Goal: Find specific page/section: Find specific page/section

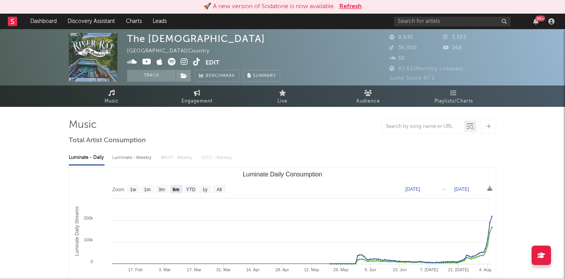
select select "6m"
click at [37, 16] on link "Dashboard" at bounding box center [43, 22] width 37 height 16
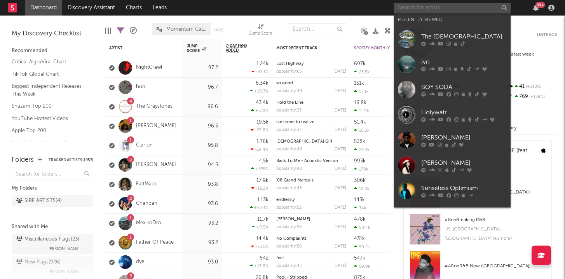
click at [452, 12] on input "text" at bounding box center [452, 8] width 117 height 10
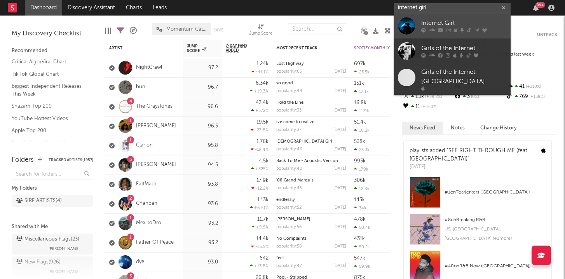
type input "internet girl"
click at [418, 24] on link "Internet Girl" at bounding box center [452, 25] width 117 height 25
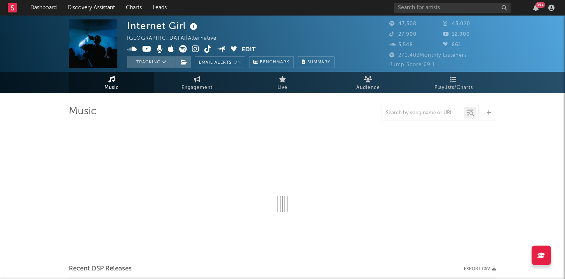
select select "6m"
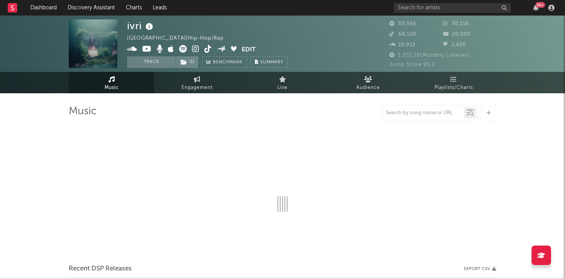
select select "6m"
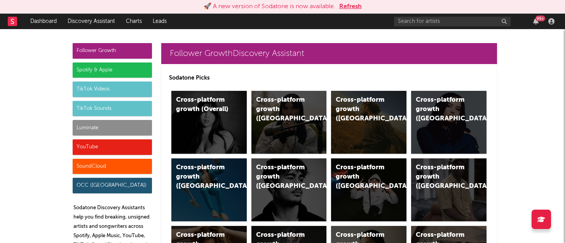
scroll to position [4707, 0]
